Goal: Complete application form: Complete application form

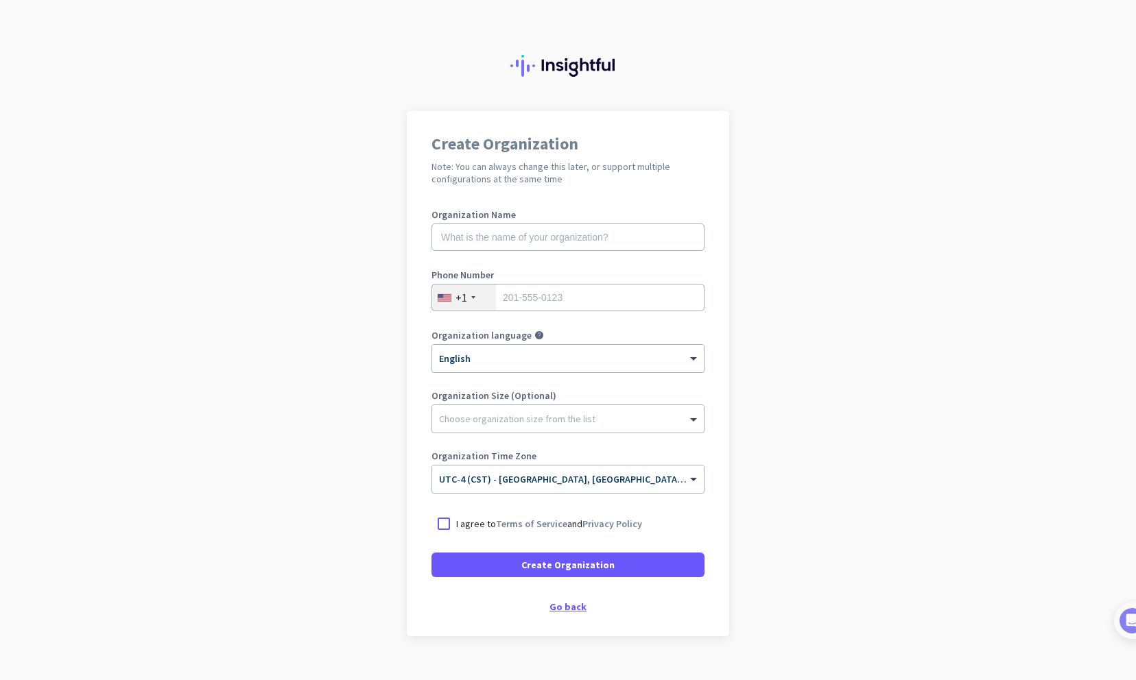
click at [558, 603] on div "Go back" at bounding box center [567, 607] width 273 height 10
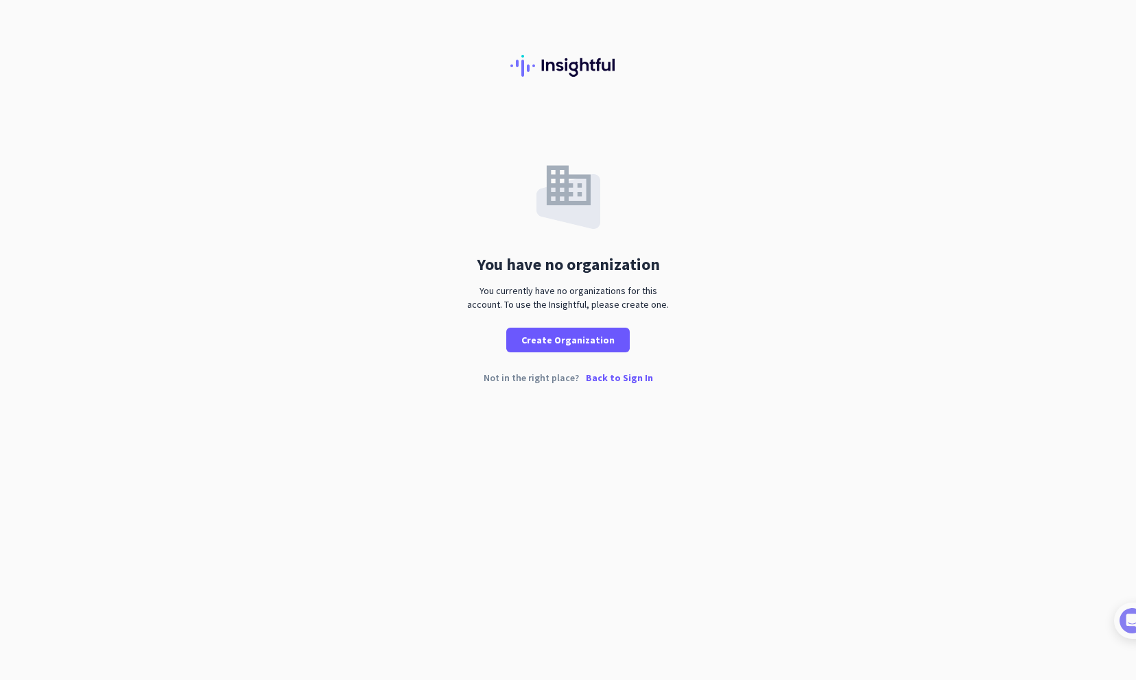
click at [614, 376] on p "Back to Sign In" at bounding box center [619, 378] width 67 height 10
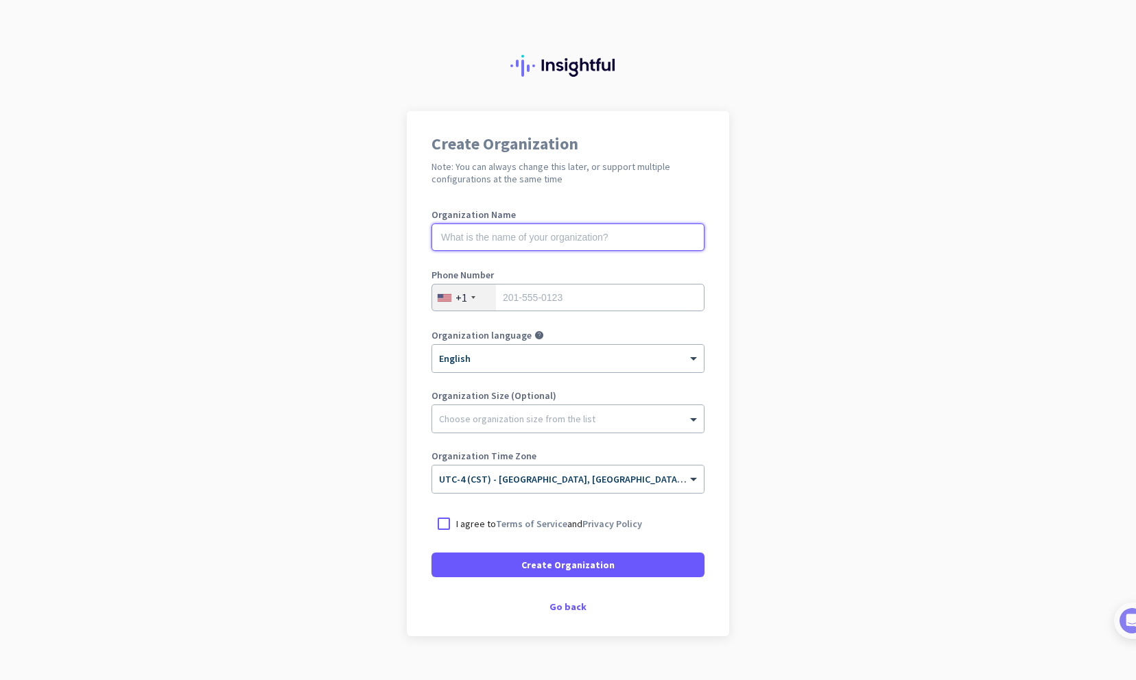
click at [504, 235] on input "text" at bounding box center [567, 237] width 273 height 27
click at [560, 606] on div "Go back" at bounding box center [567, 607] width 273 height 10
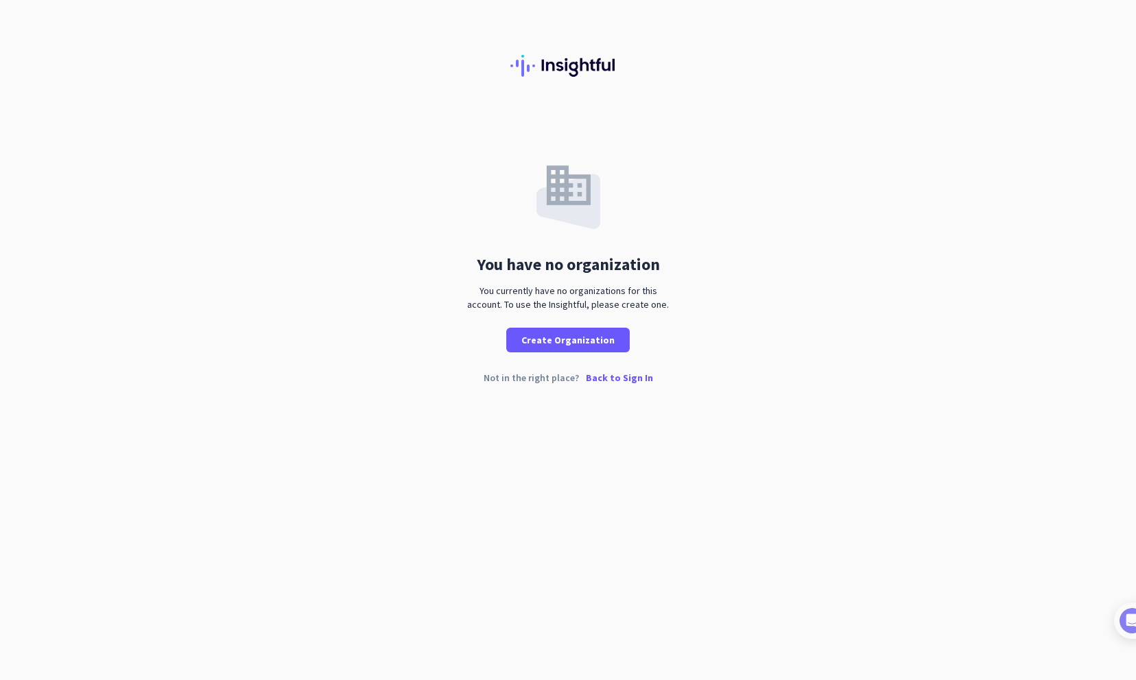
click at [616, 378] on p "Back to Sign In" at bounding box center [619, 378] width 67 height 10
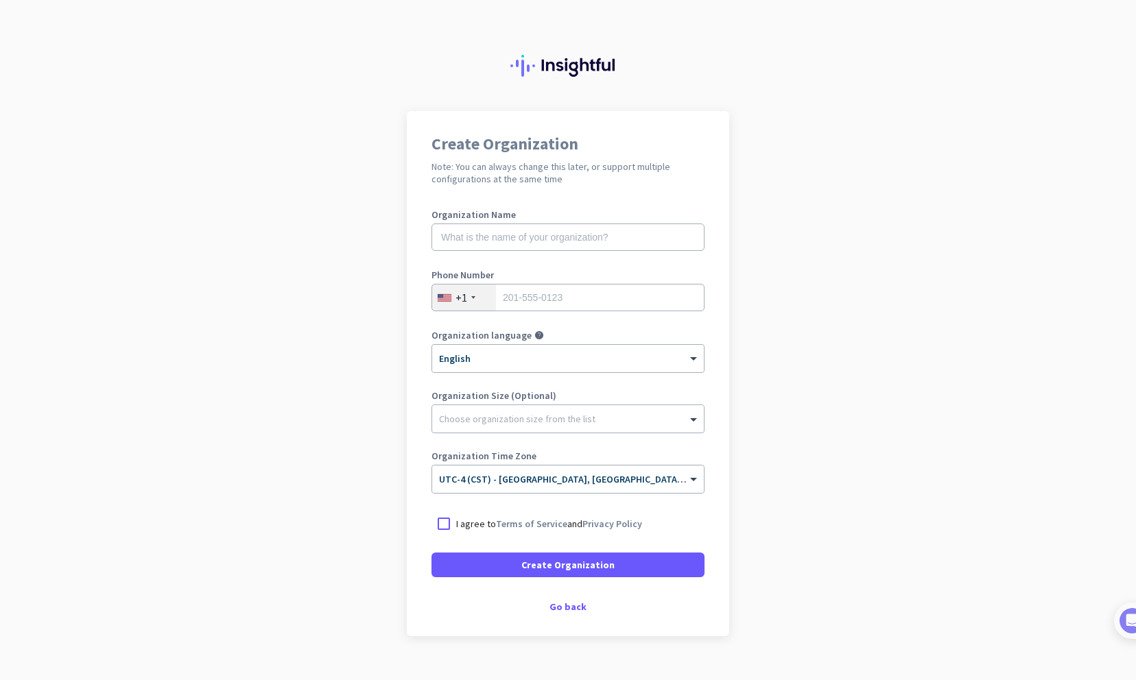
click at [491, 219] on label "Organization Name" at bounding box center [567, 215] width 273 height 10
click at [492, 245] on input "text" at bounding box center [567, 237] width 273 height 27
type input "Mercor"
click at [562, 604] on div "Go back" at bounding box center [567, 607] width 273 height 10
